Goal: Task Accomplishment & Management: Manage account settings

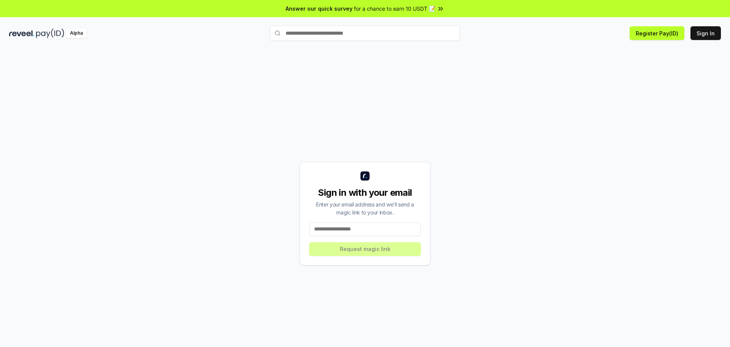
click at [391, 230] on input at bounding box center [365, 229] width 112 height 14
type input "**********"
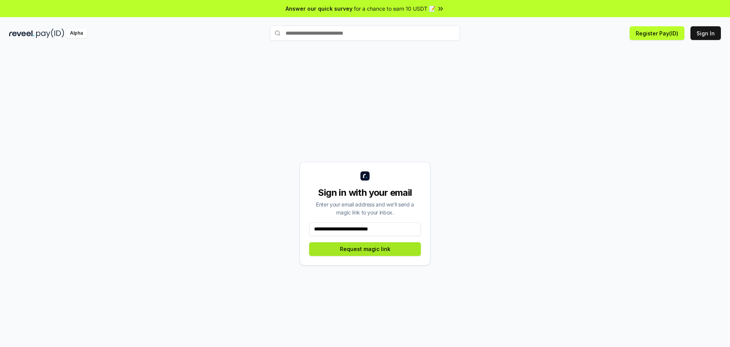
click at [368, 250] on button "Request magic link" at bounding box center [365, 249] width 112 height 14
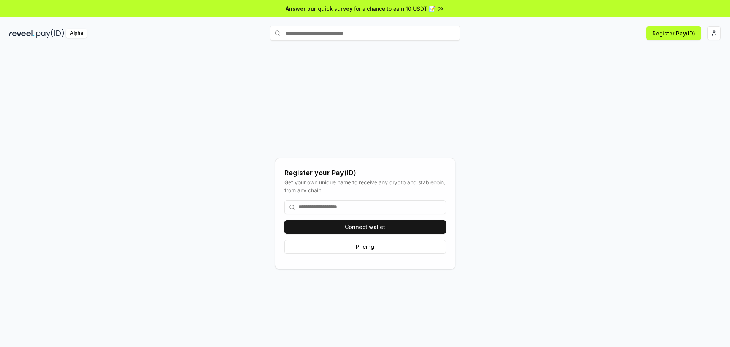
click at [317, 212] on input at bounding box center [366, 207] width 162 height 14
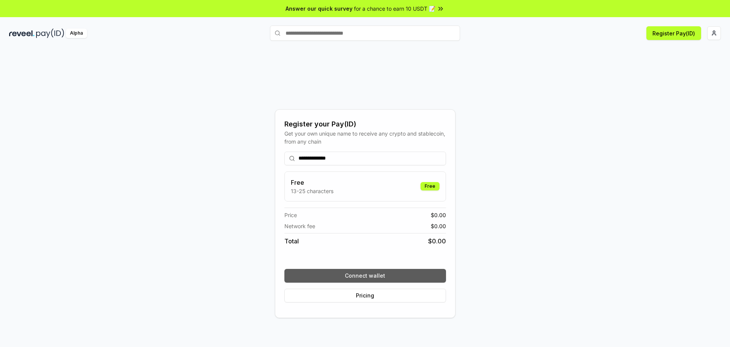
type input "**********"
click at [376, 275] on button "Connect wallet" at bounding box center [366, 276] width 162 height 14
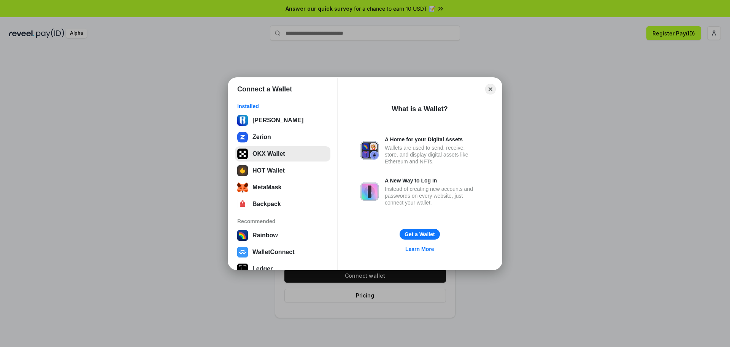
click at [274, 154] on button "OKX Wallet" at bounding box center [282, 153] width 95 height 15
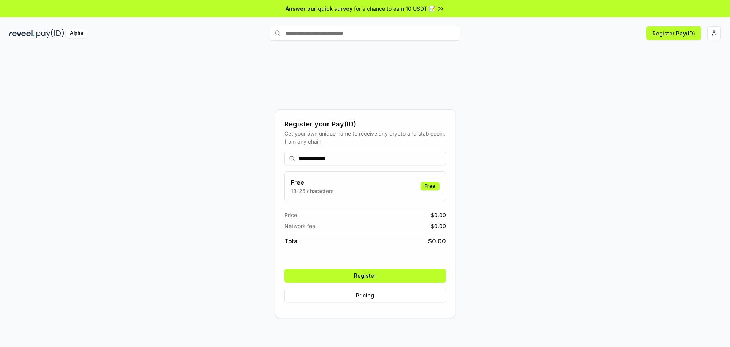
click at [369, 275] on button "Register" at bounding box center [366, 276] width 162 height 14
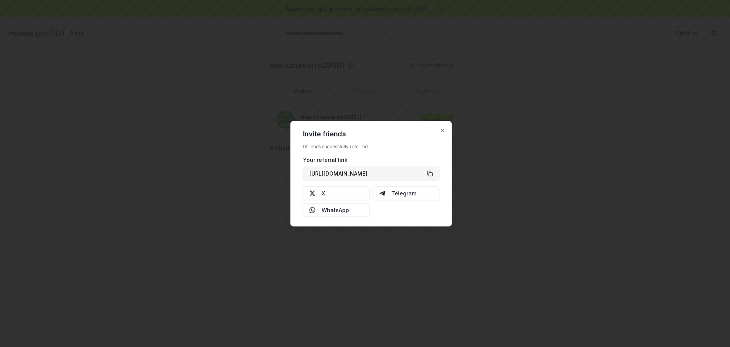
click at [431, 173] on button "https://reveel.id/refer/marvznavarro29" at bounding box center [371, 173] width 137 height 14
click at [444, 130] on icon "button" at bounding box center [443, 130] width 6 height 6
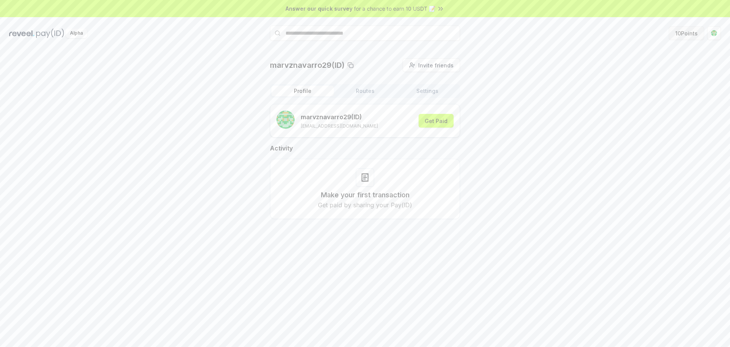
click at [694, 33] on button "10 Points" at bounding box center [686, 33] width 35 height 14
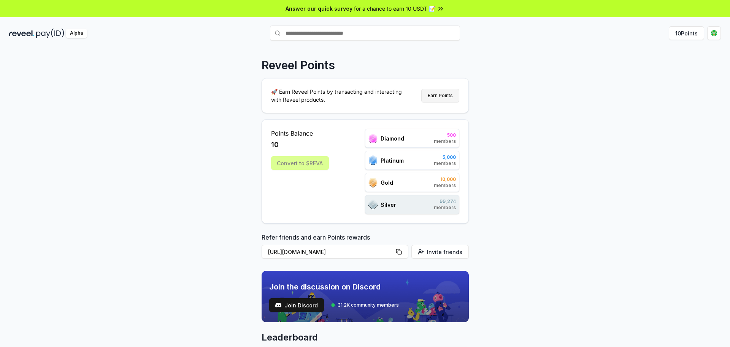
click at [438, 95] on button "Earn Points" at bounding box center [441, 96] width 38 height 14
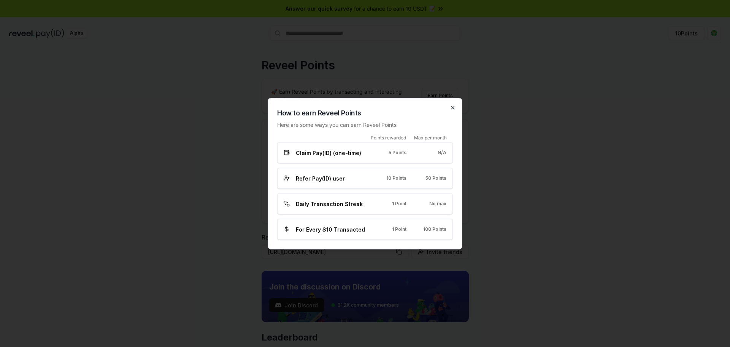
click at [454, 105] on icon "button" at bounding box center [453, 107] width 6 height 6
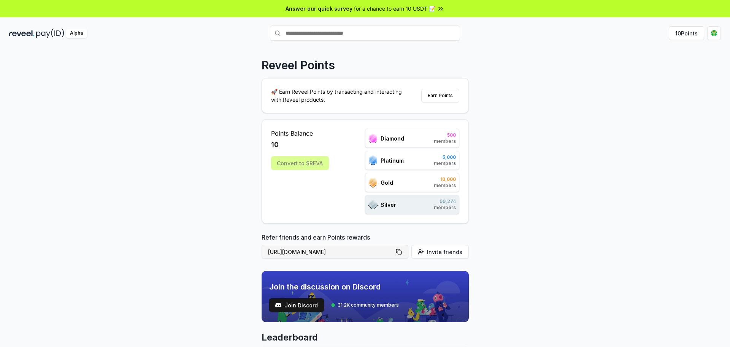
click at [402, 250] on button "https://reveel.id/refer/marvznavarro29" at bounding box center [335, 252] width 147 height 14
click at [713, 33] on html "Answer our quick survey for a chance to earn 10 USDT 📝 Alpha 10 Points Reveel P…" at bounding box center [365, 173] width 730 height 347
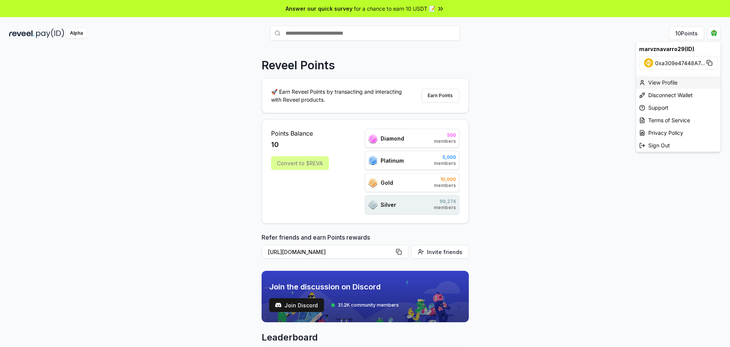
click at [664, 81] on div "View Profile" at bounding box center [678, 82] width 84 height 13
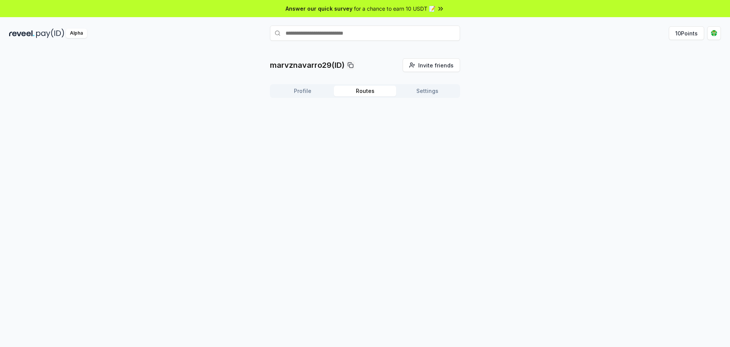
click at [381, 91] on button "Routes" at bounding box center [365, 91] width 62 height 11
click at [443, 87] on button "Settings" at bounding box center [427, 91] width 62 height 11
click at [437, 9] on icon at bounding box center [441, 9] width 8 height 8
click at [377, 266] on div "marvznavarro29(ID) Invite friends Invite Profile Routes Settings Default Wallet…" at bounding box center [365, 205] width 730 height 325
